Goal: Task Accomplishment & Management: Manage account settings

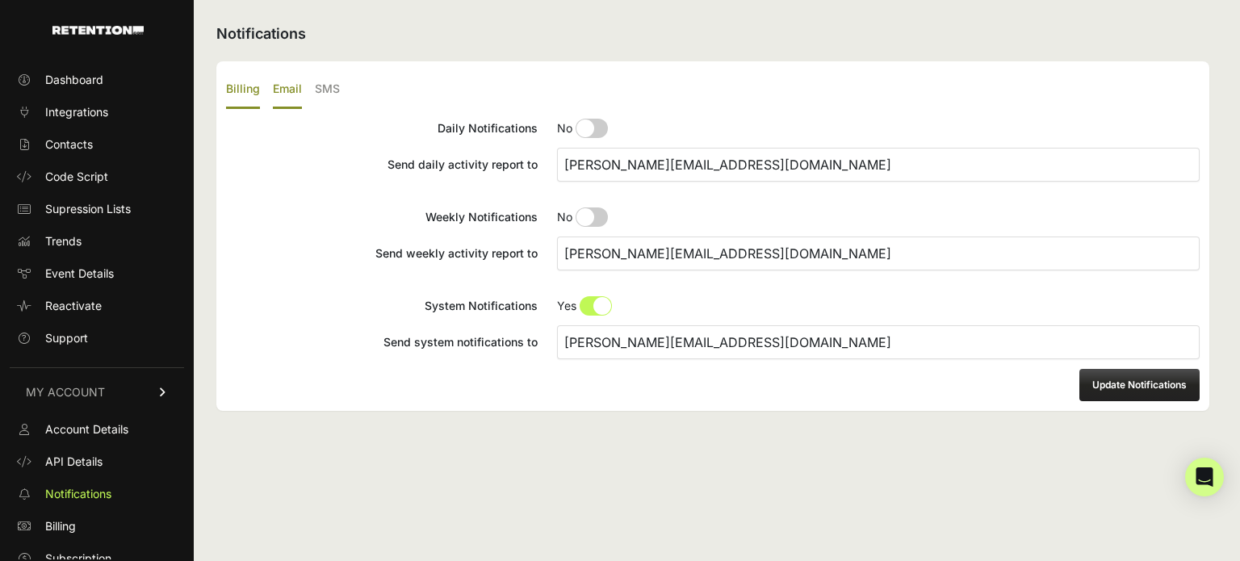
click at [245, 95] on label "Billing" at bounding box center [243, 90] width 34 height 38
click at [0, 0] on input "Billing" at bounding box center [0, 0] width 0 height 0
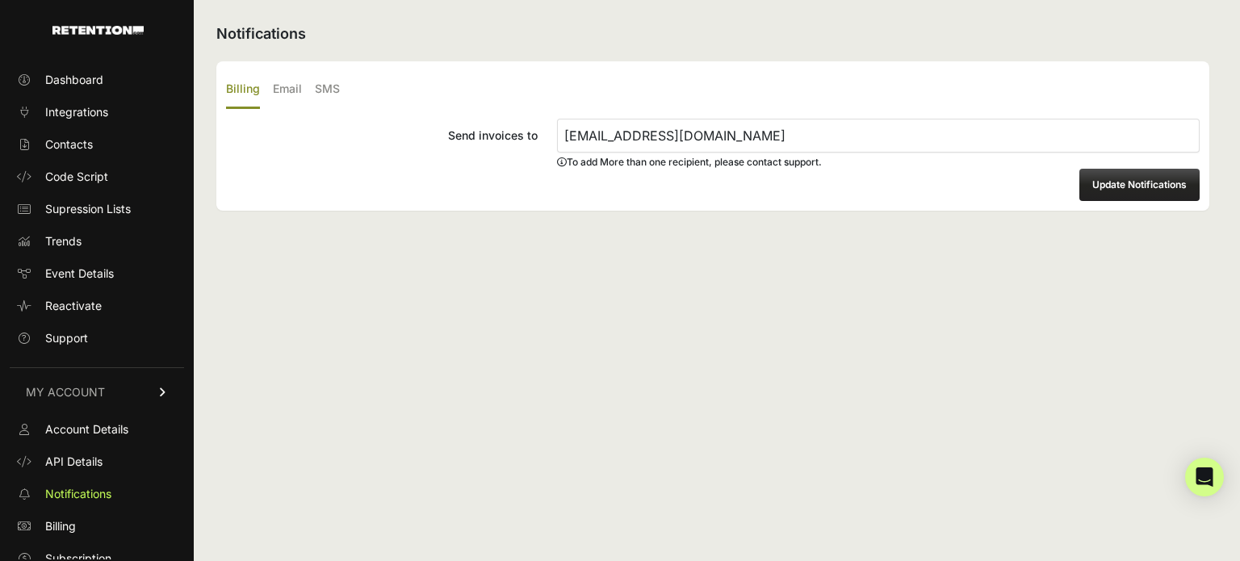
scroll to position [44, 0]
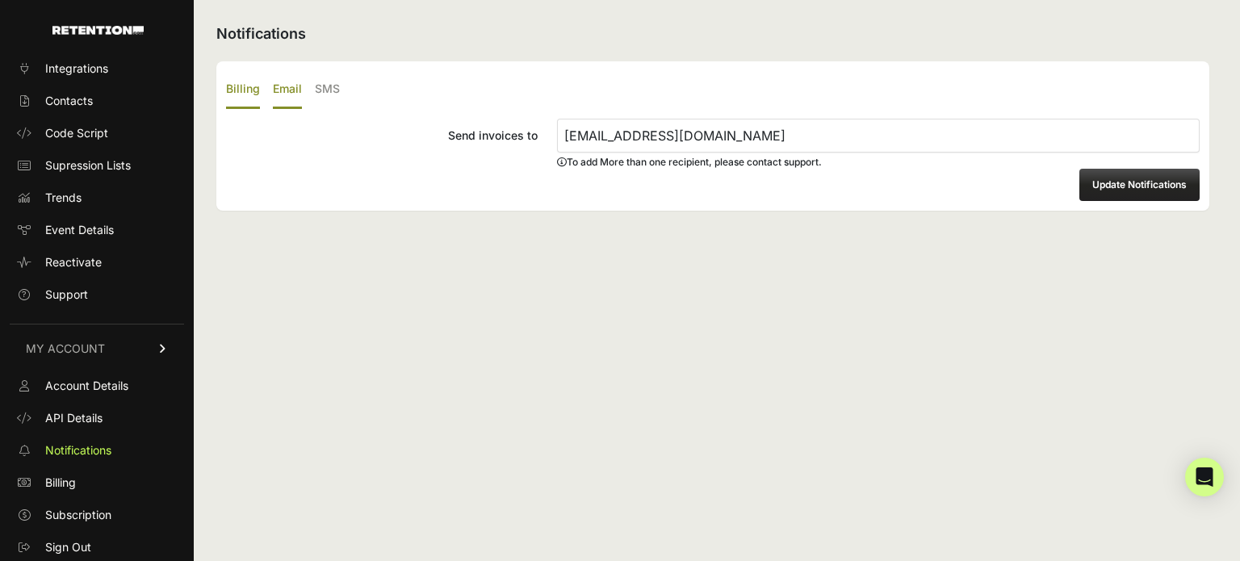
click at [283, 93] on label "Email" at bounding box center [287, 90] width 29 height 38
click at [0, 0] on input "Email" at bounding box center [0, 0] width 0 height 0
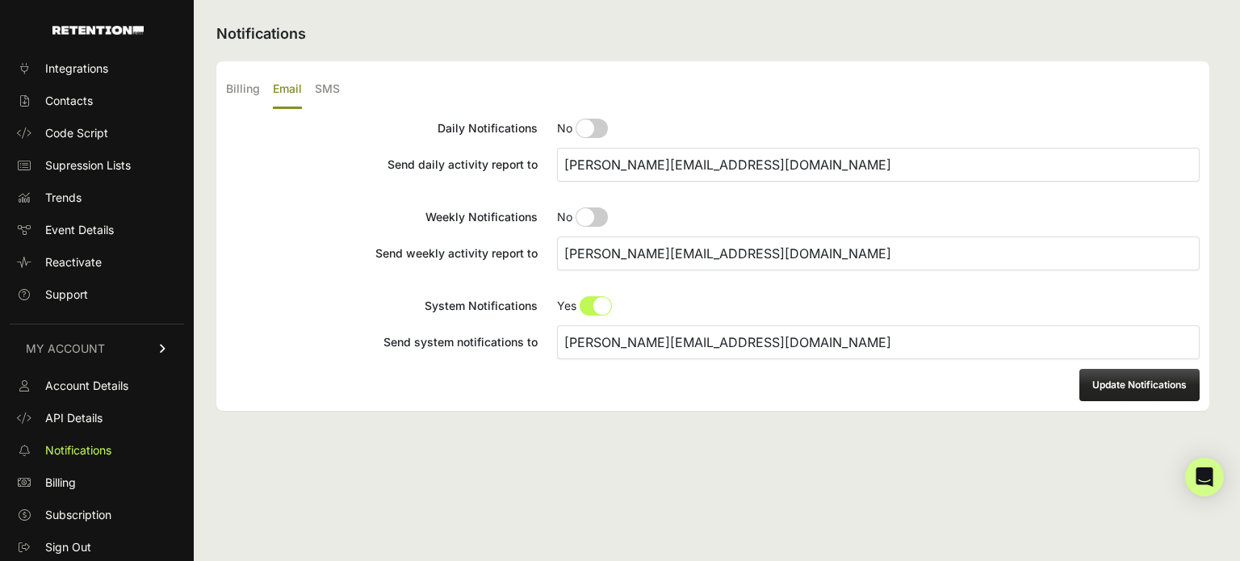
click at [354, 89] on ul "Billing Email SMS" at bounding box center [713, 90] width 974 height 38
click at [325, 88] on label "SMS" at bounding box center [327, 90] width 25 height 38
click at [0, 0] on input "SMS" at bounding box center [0, 0] width 0 height 0
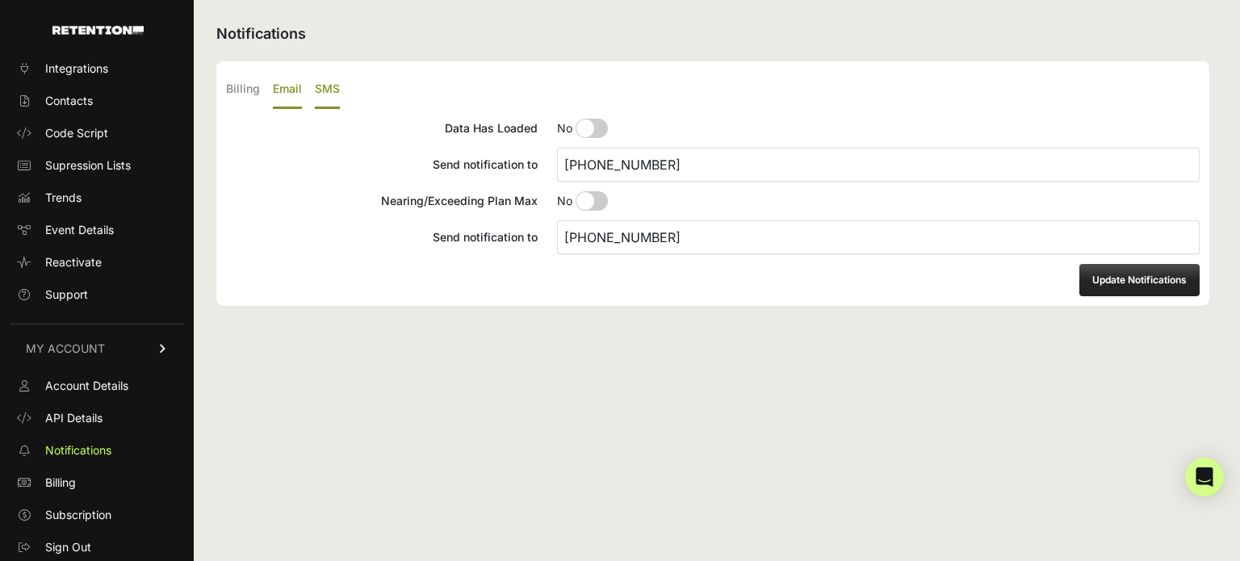
click at [287, 85] on label "Email" at bounding box center [287, 90] width 29 height 38
click at [0, 0] on input "Email" at bounding box center [0, 0] width 0 height 0
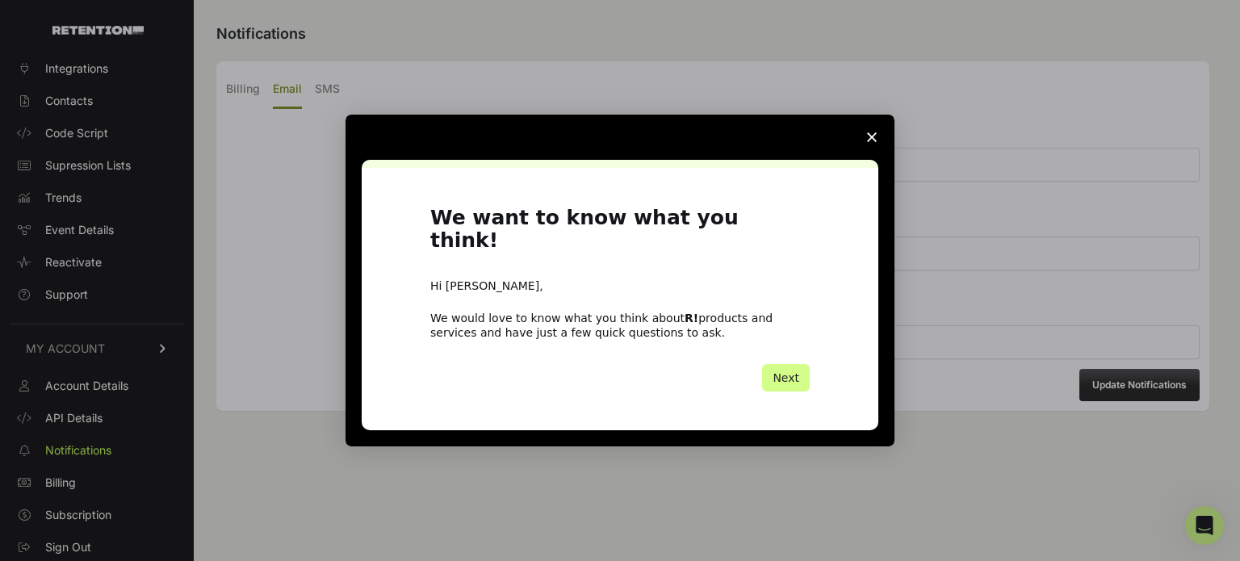
click at [870, 142] on icon "Close survey" at bounding box center [872, 137] width 10 height 10
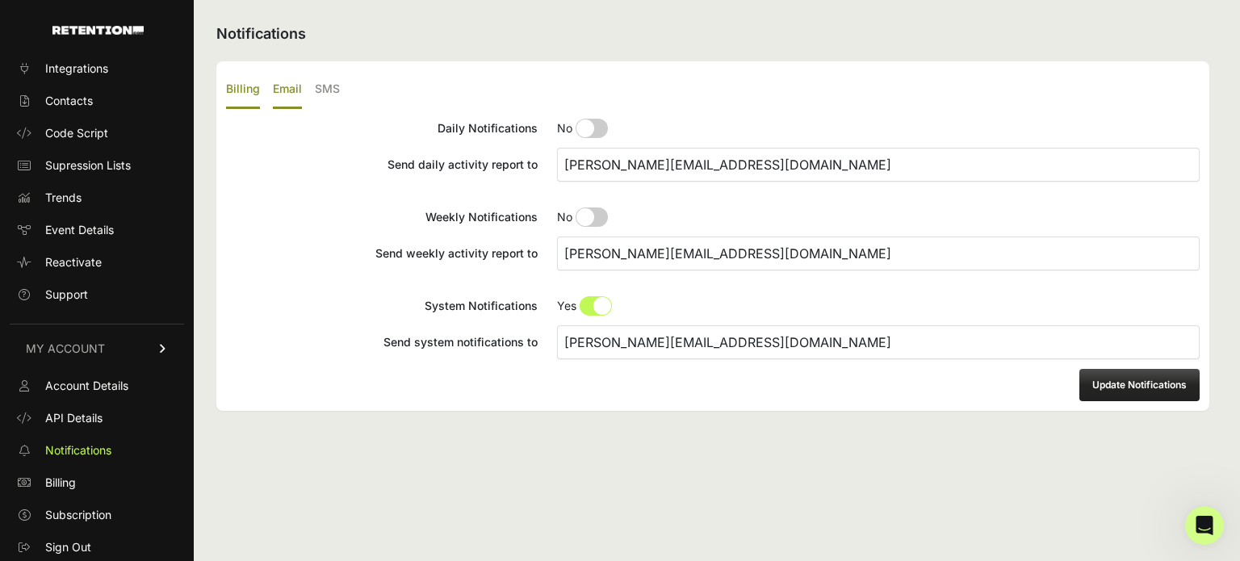
click at [252, 88] on label "Billing" at bounding box center [243, 90] width 34 height 38
click at [0, 0] on input "Billing" at bounding box center [0, 0] width 0 height 0
